Goal: Information Seeking & Learning: Find specific fact

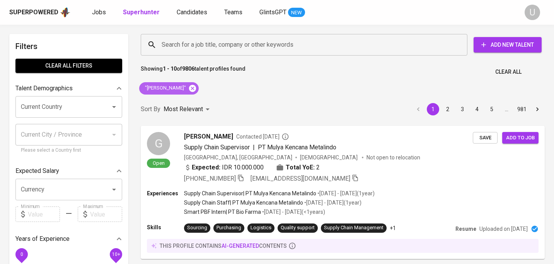
click at [188, 89] on icon at bounding box center [192, 88] width 9 height 9
click at [194, 48] on input "Search for a job title, company or other keywords" at bounding box center [306, 44] width 293 height 15
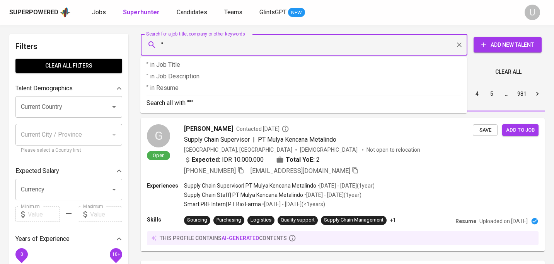
paste input "[PERSON_NAME] Liudina [PERSON_NAME]"
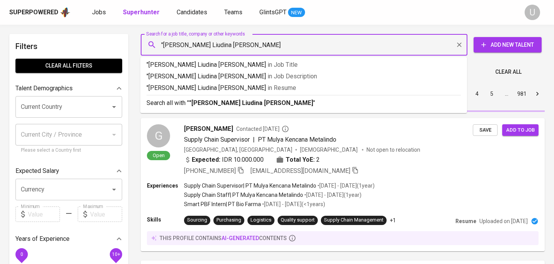
type input ""[PERSON_NAME] Liudina [PERSON_NAME]""
drag, startPoint x: 206, startPoint y: 100, endPoint x: 200, endPoint y: 97, distance: 6.2
click at [206, 100] on b ""[PERSON_NAME] Liudina [PERSON_NAME]"" at bounding box center [252, 102] width 126 height 7
click at [200, 97] on div "Sort By Most Relevant MOST_RELEVANT 1 2 3 4 5 … 981" at bounding box center [342, 94] width 413 height 24
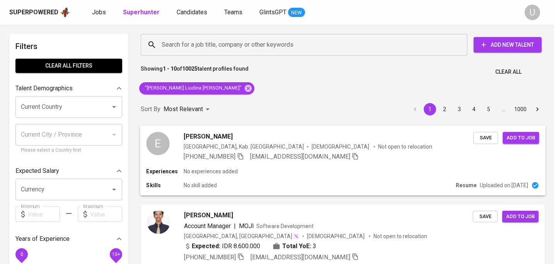
click at [233, 138] on div "[PERSON_NAME]" at bounding box center [329, 136] width 290 height 9
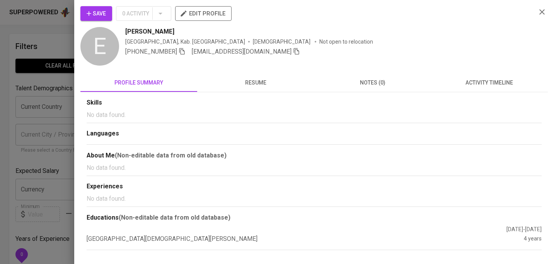
click at [254, 79] on span "resume" at bounding box center [255, 83] width 107 height 10
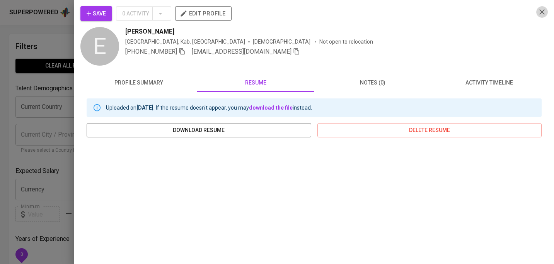
click at [540, 9] on icon "button" at bounding box center [541, 11] width 9 height 9
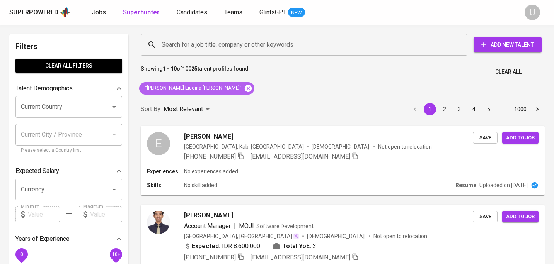
click at [244, 87] on icon at bounding box center [248, 88] width 9 height 9
click at [208, 45] on input "Search for a job title, company or other keywords" at bounding box center [306, 44] width 293 height 15
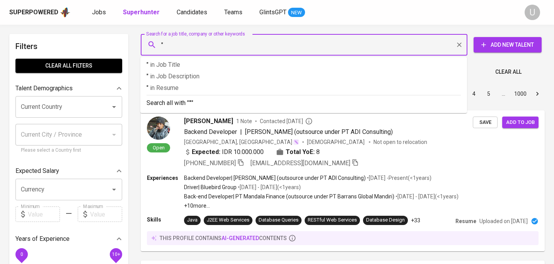
paste input "[PERSON_NAME]"
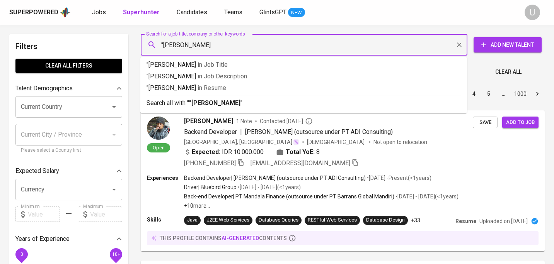
type input ""[PERSON_NAME] ""
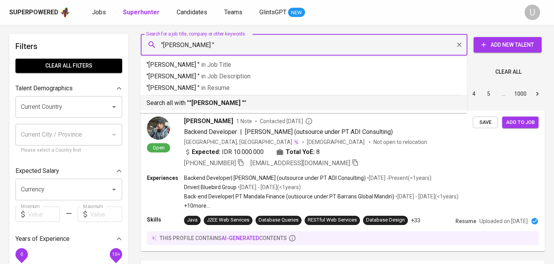
click at [232, 101] on p "Search all with " "[PERSON_NAME] " "" at bounding box center [303, 103] width 314 height 9
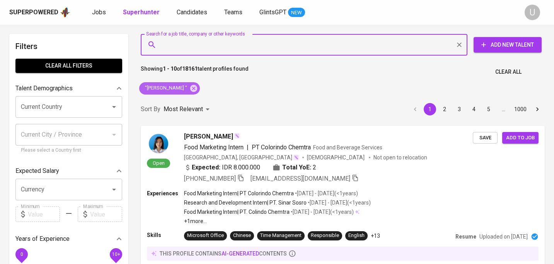
drag, startPoint x: 184, startPoint y: 87, endPoint x: 183, endPoint y: 49, distance: 37.9
click at [189, 87] on icon at bounding box center [193, 88] width 9 height 9
click at [183, 49] on input "Search for a job title, company or other keywords" at bounding box center [306, 44] width 293 height 15
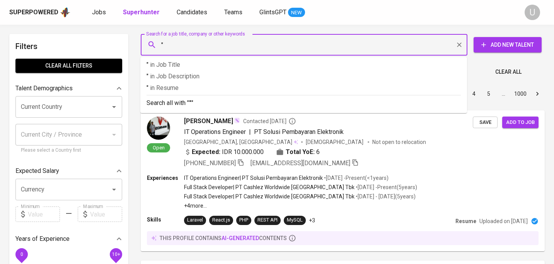
paste input "[PERSON_NAME]"
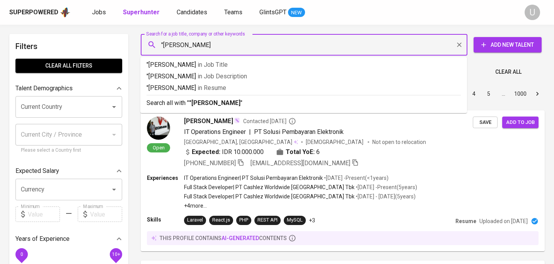
type input ""[PERSON_NAME]""
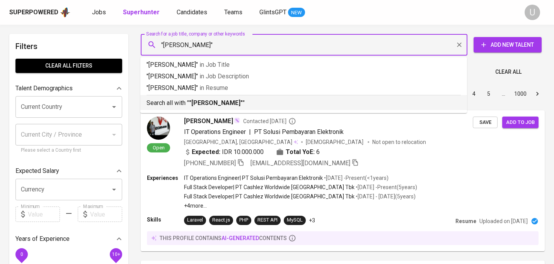
click at [196, 102] on b ""[PERSON_NAME]"" at bounding box center [216, 102] width 54 height 7
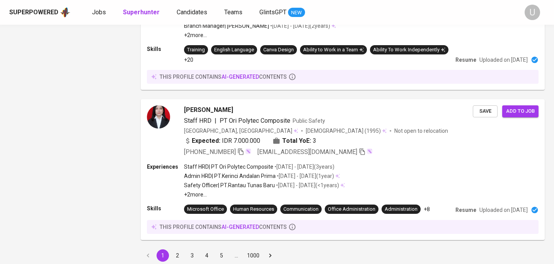
scroll to position [1325, 0]
